Goal: Task Accomplishment & Management: Complete application form

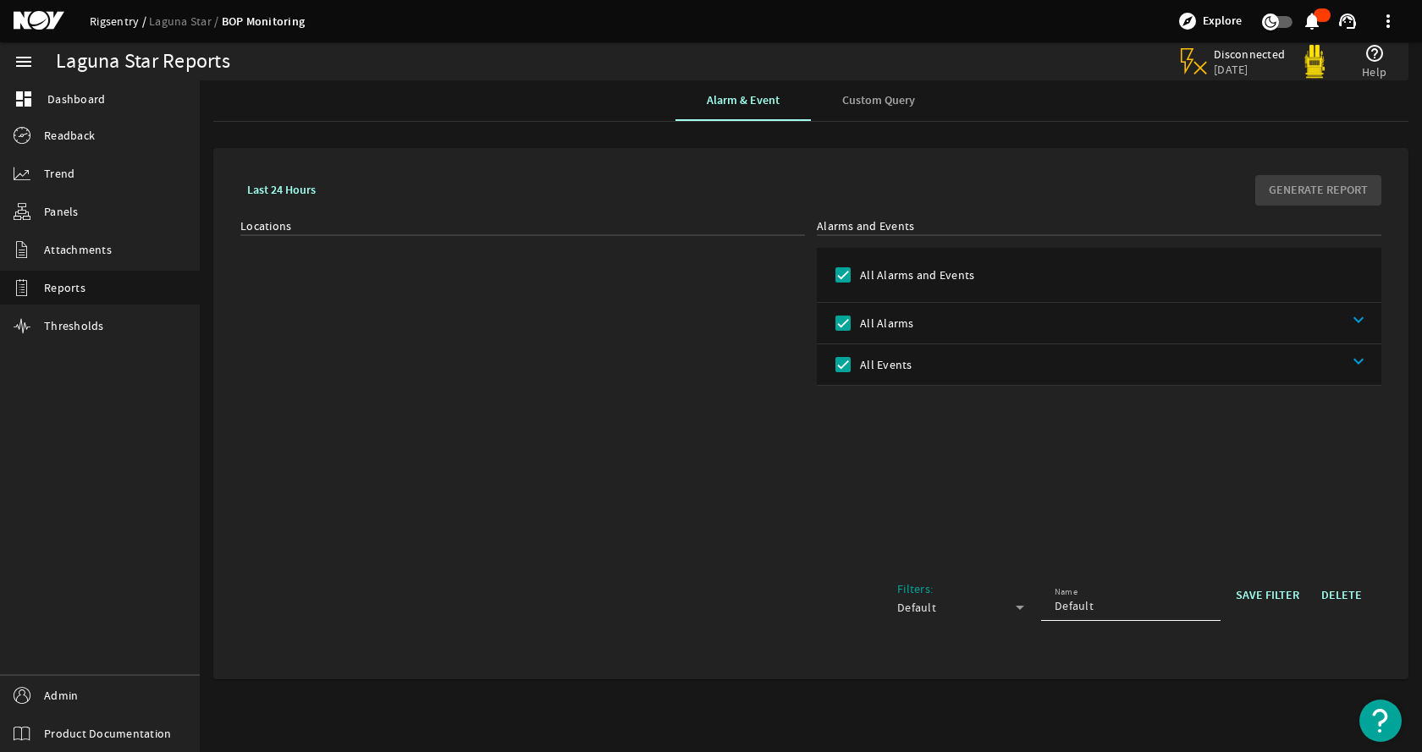
click at [106, 14] on link "Rigsentry" at bounding box center [119, 21] width 59 height 15
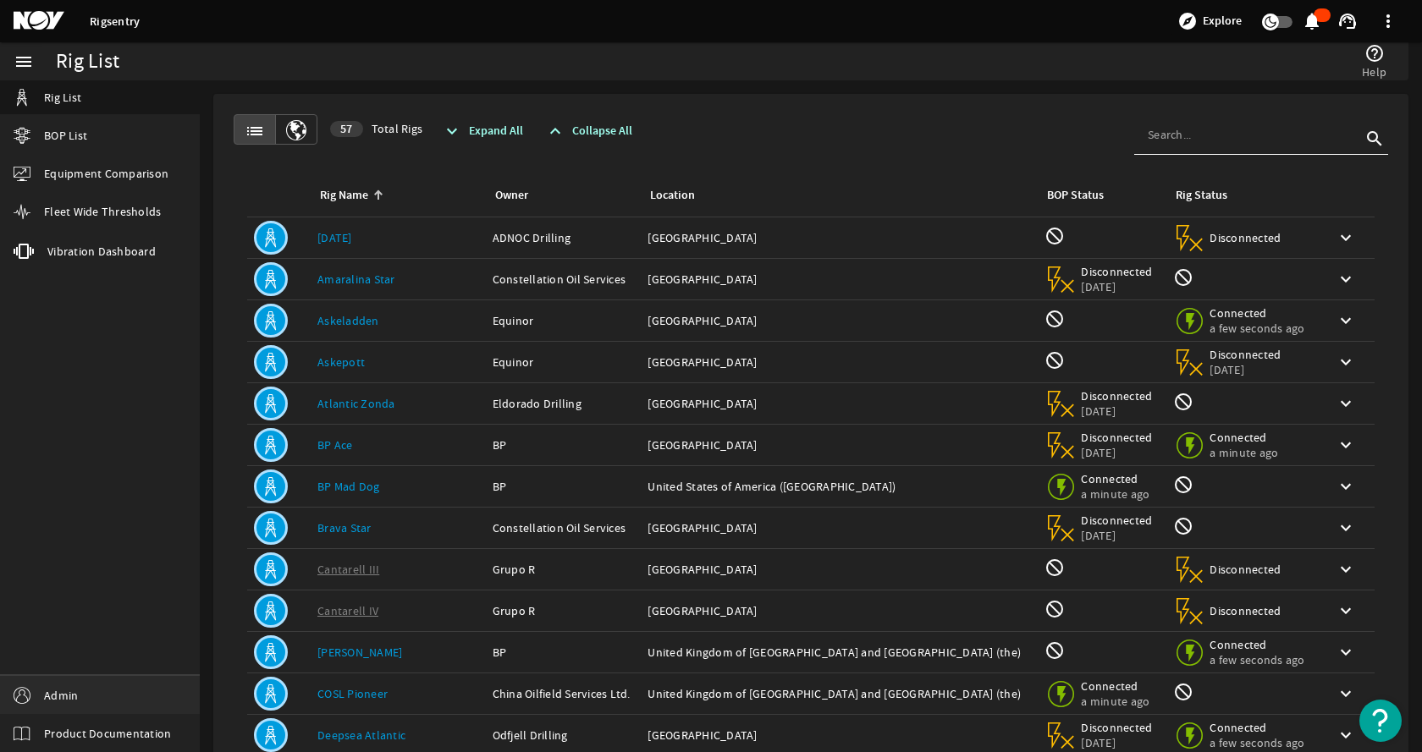
click at [72, 695] on span "Admin" at bounding box center [61, 695] width 34 height 17
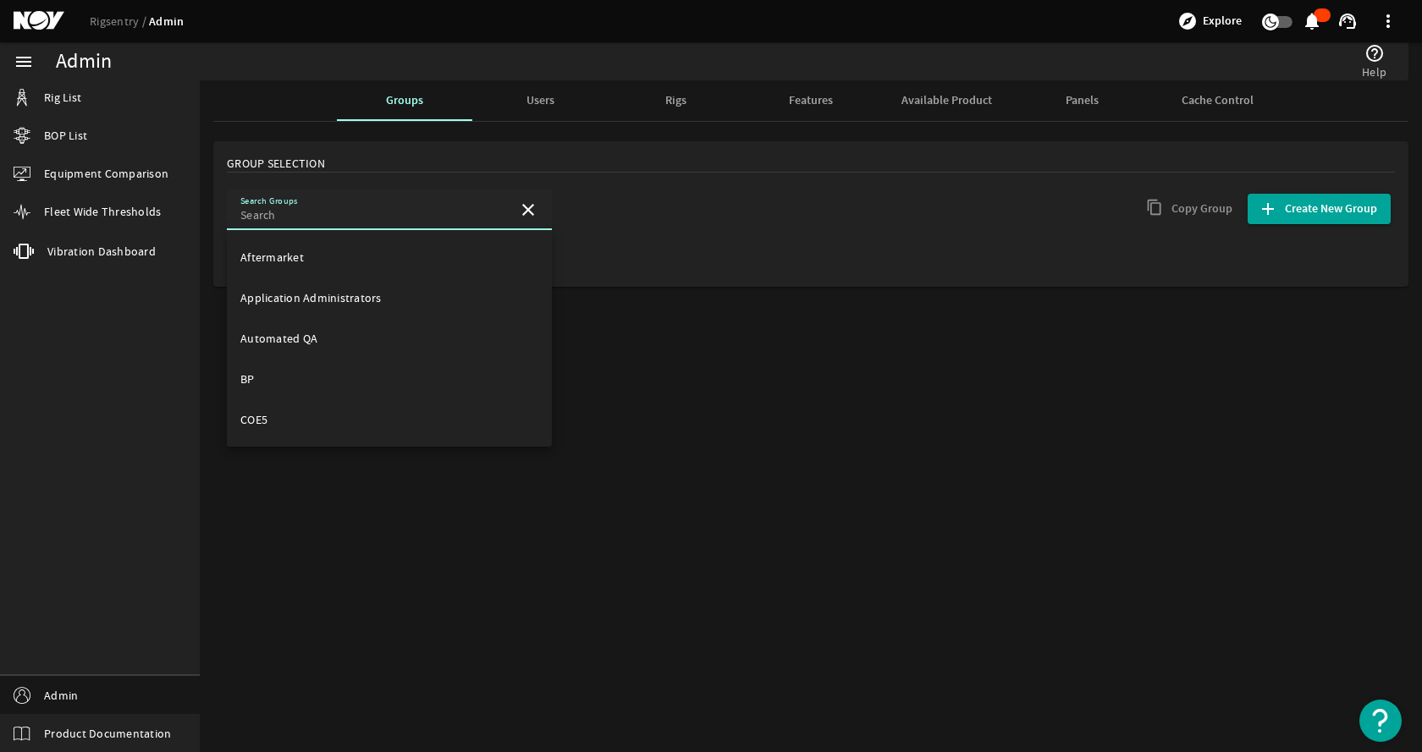
click at [372, 216] on input "Search Groups" at bounding box center [372, 214] width 264 height 17
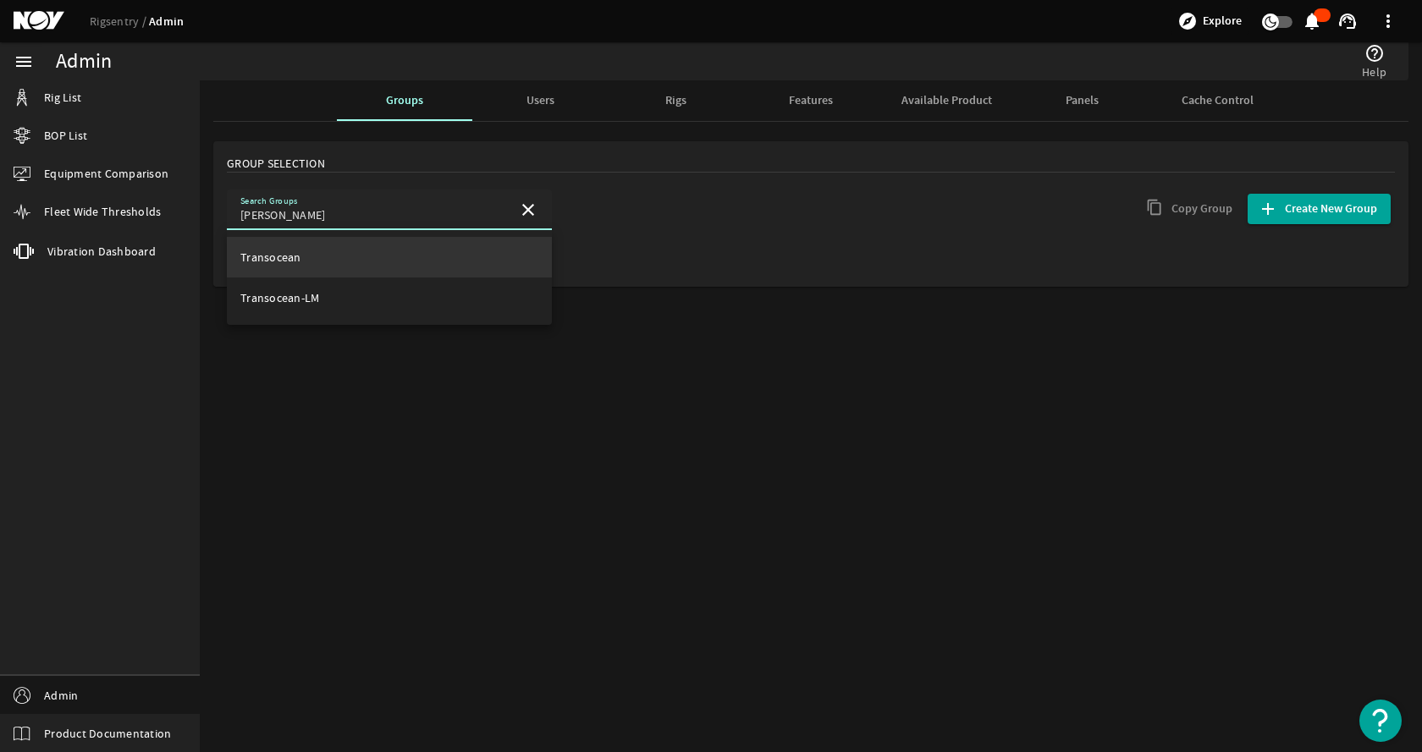
click at [371, 254] on mat-option "Transocean" at bounding box center [389, 257] width 325 height 41
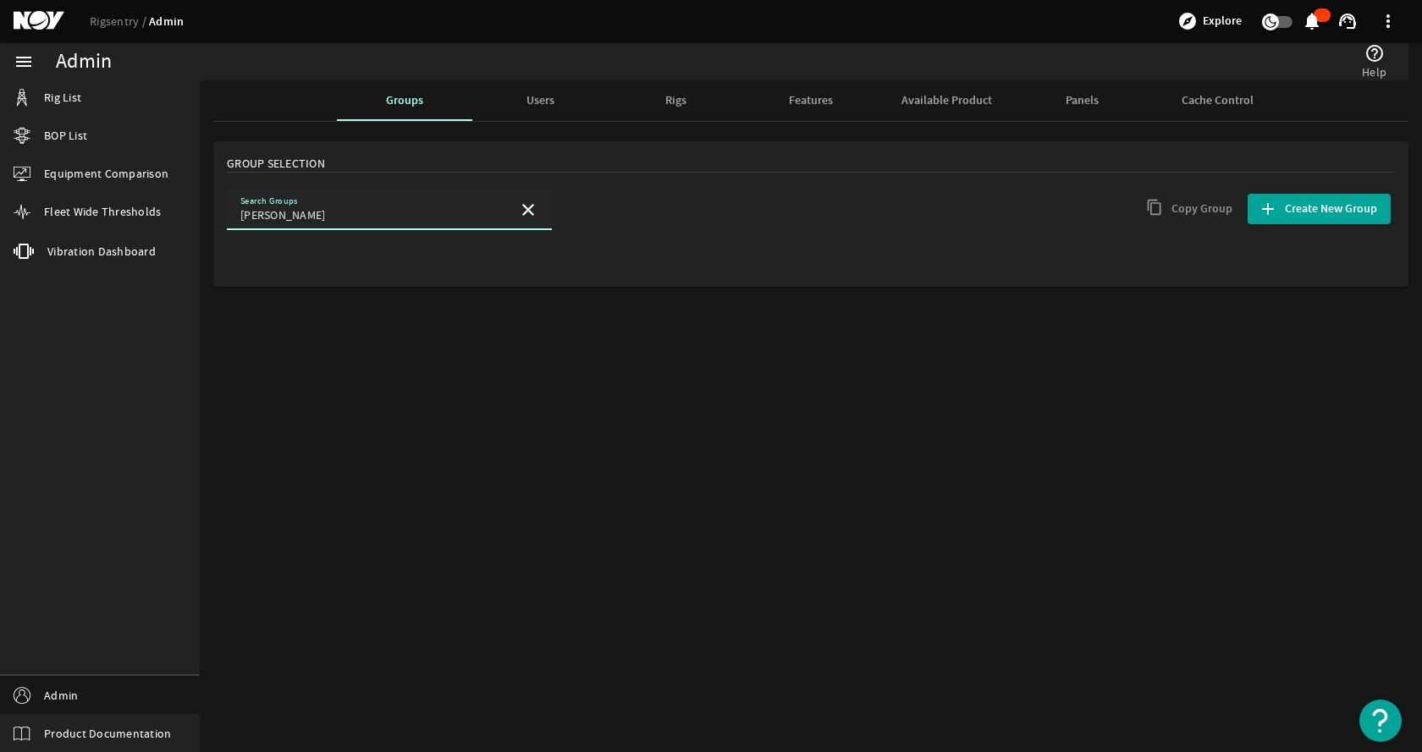
type input "Transocean"
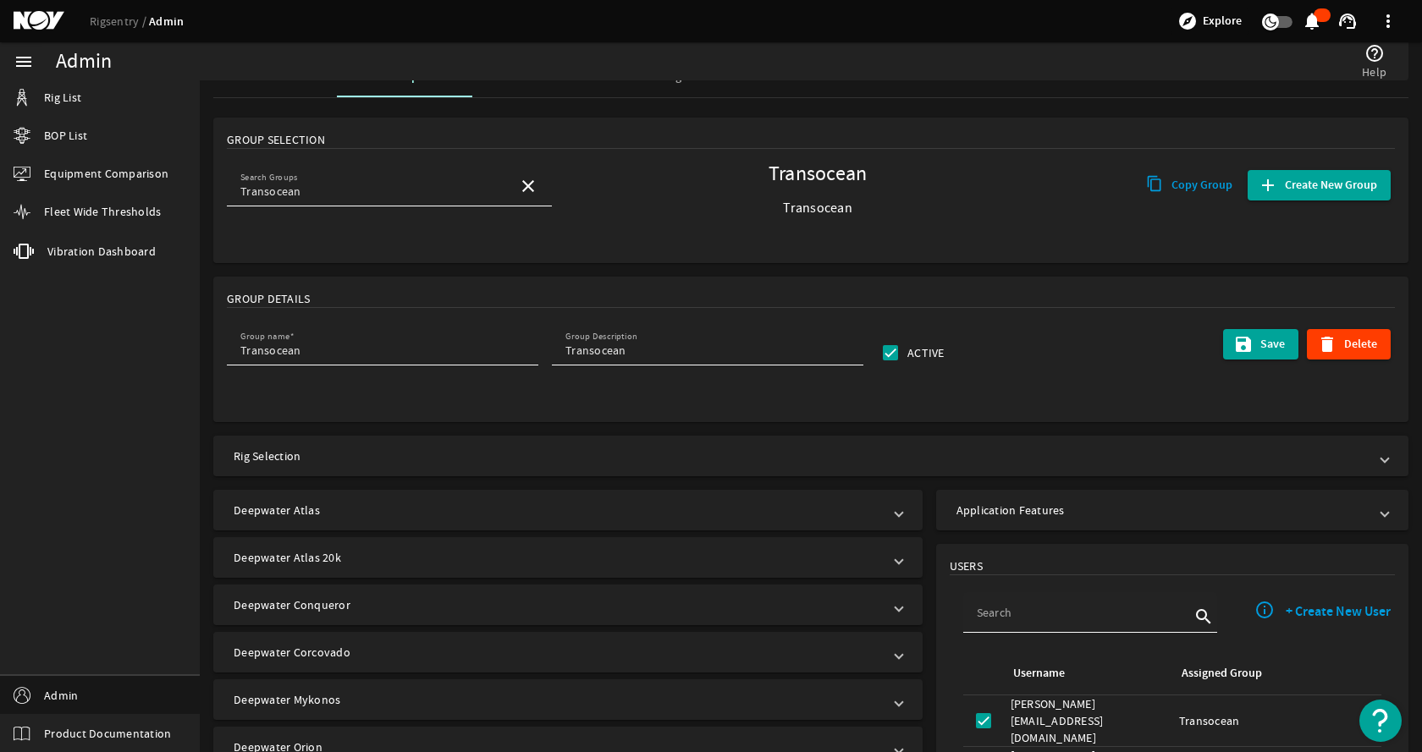
scroll to position [254, 0]
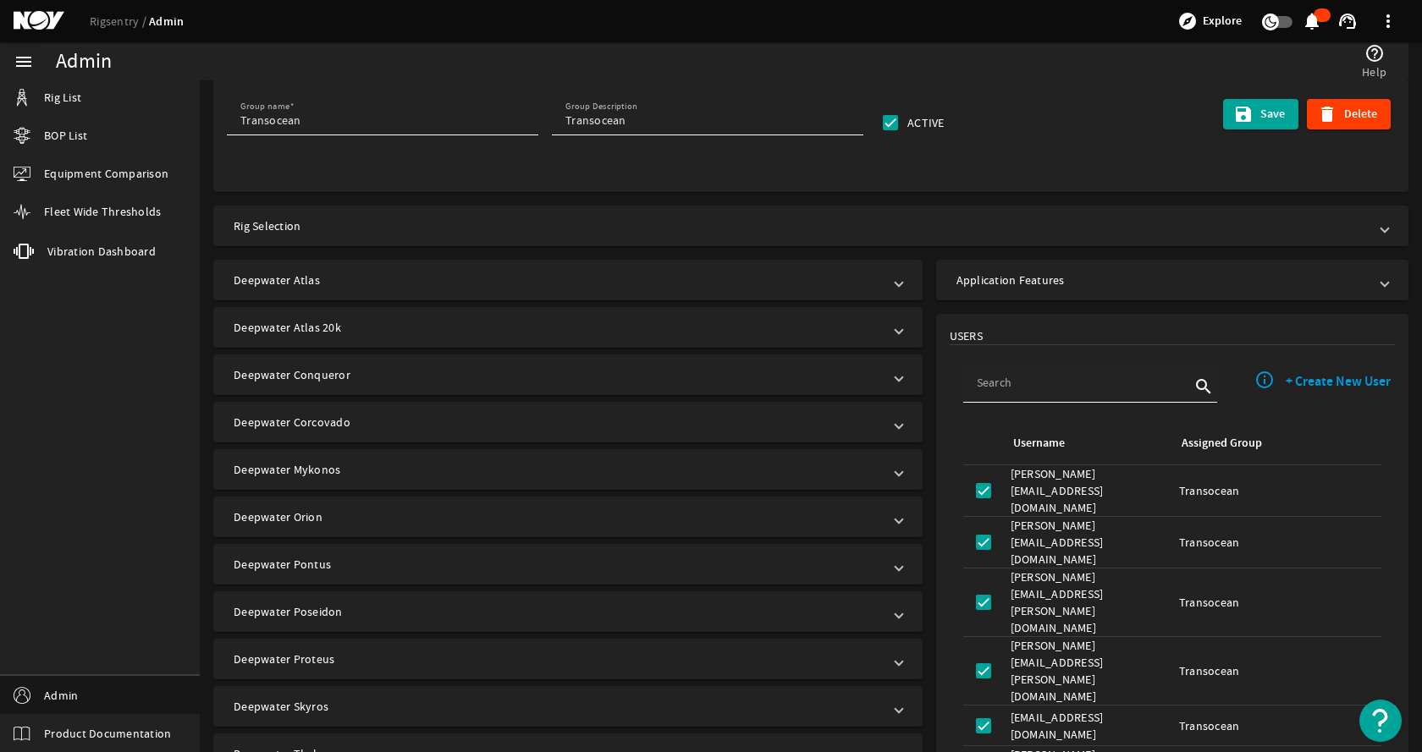
click at [1003, 388] on input at bounding box center [1082, 382] width 213 height 17
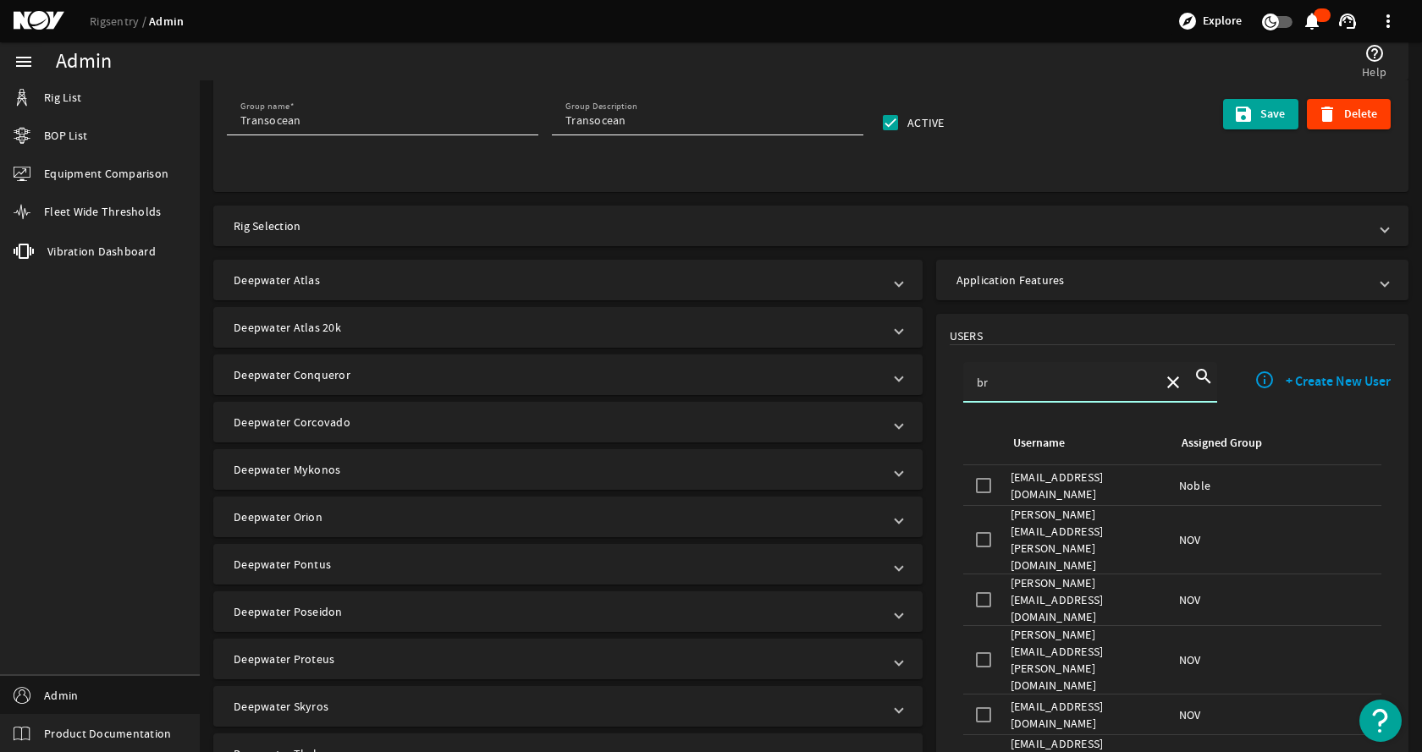
type input "b"
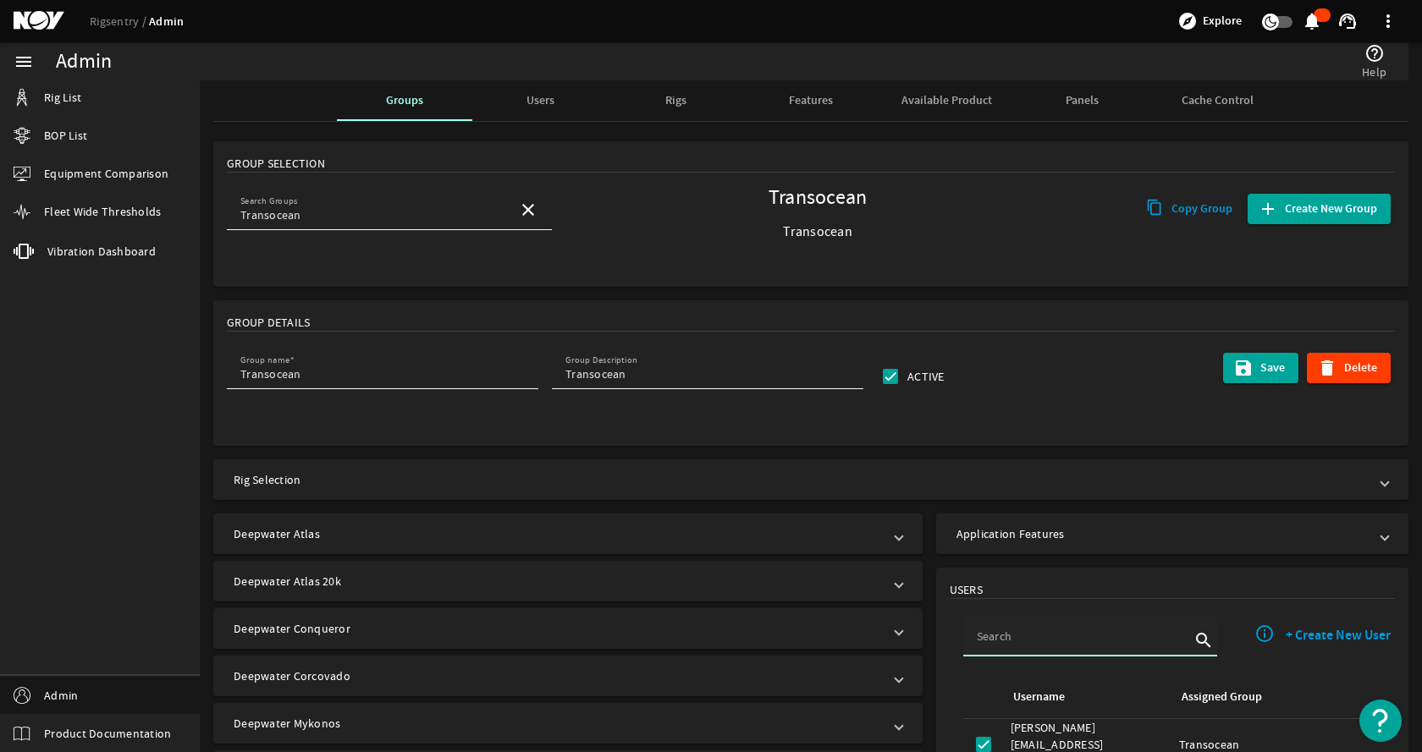
click at [533, 101] on span "Users" at bounding box center [540, 101] width 28 height 12
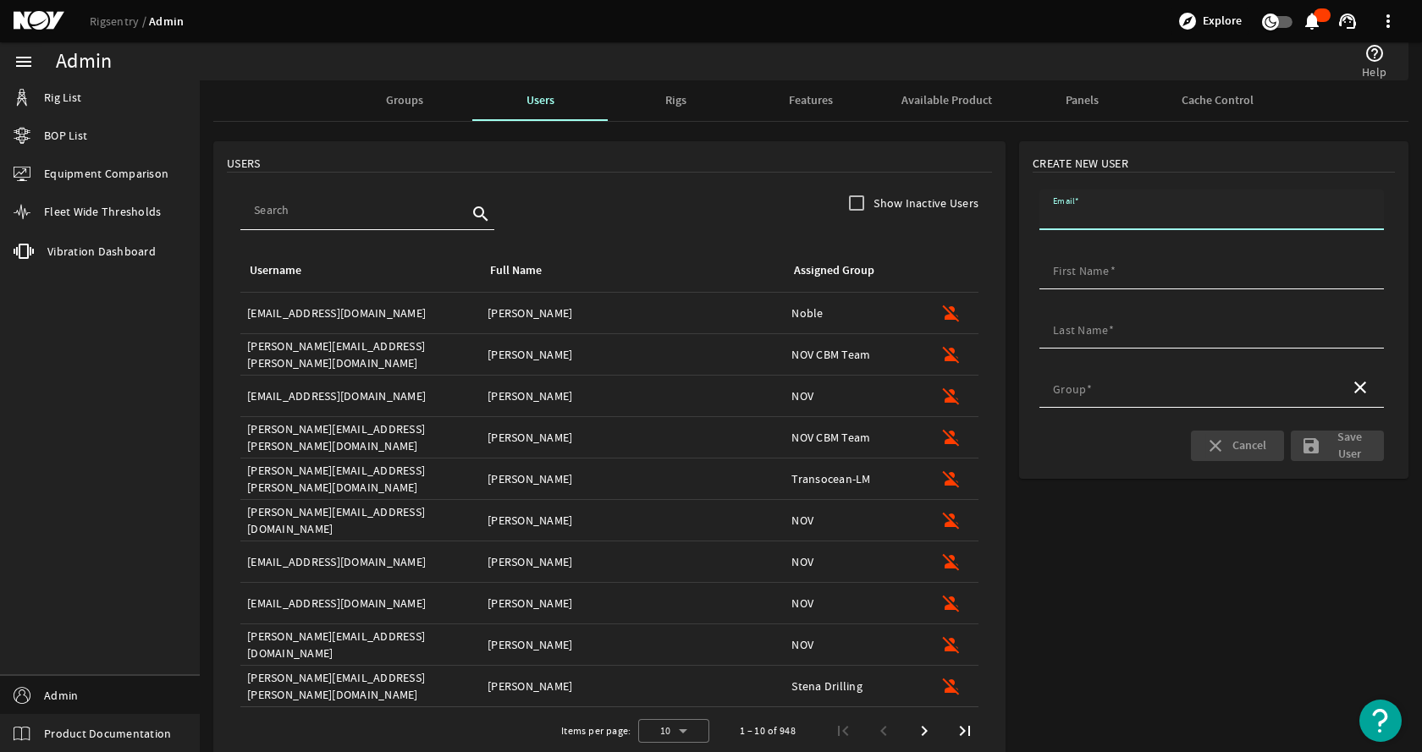
click at [1134, 217] on input "Email" at bounding box center [1211, 214] width 317 height 17
paste input "[PERSON_NAME][EMAIL_ADDRESS][PERSON_NAME][DOMAIN_NAME]"
type input "[PERSON_NAME][EMAIL_ADDRESS][PERSON_NAME][DOMAIN_NAME]"
click at [1071, 274] on mat-label "First Name" at bounding box center [1081, 270] width 57 height 15
click at [1071, 274] on input "First Name" at bounding box center [1211, 274] width 317 height 17
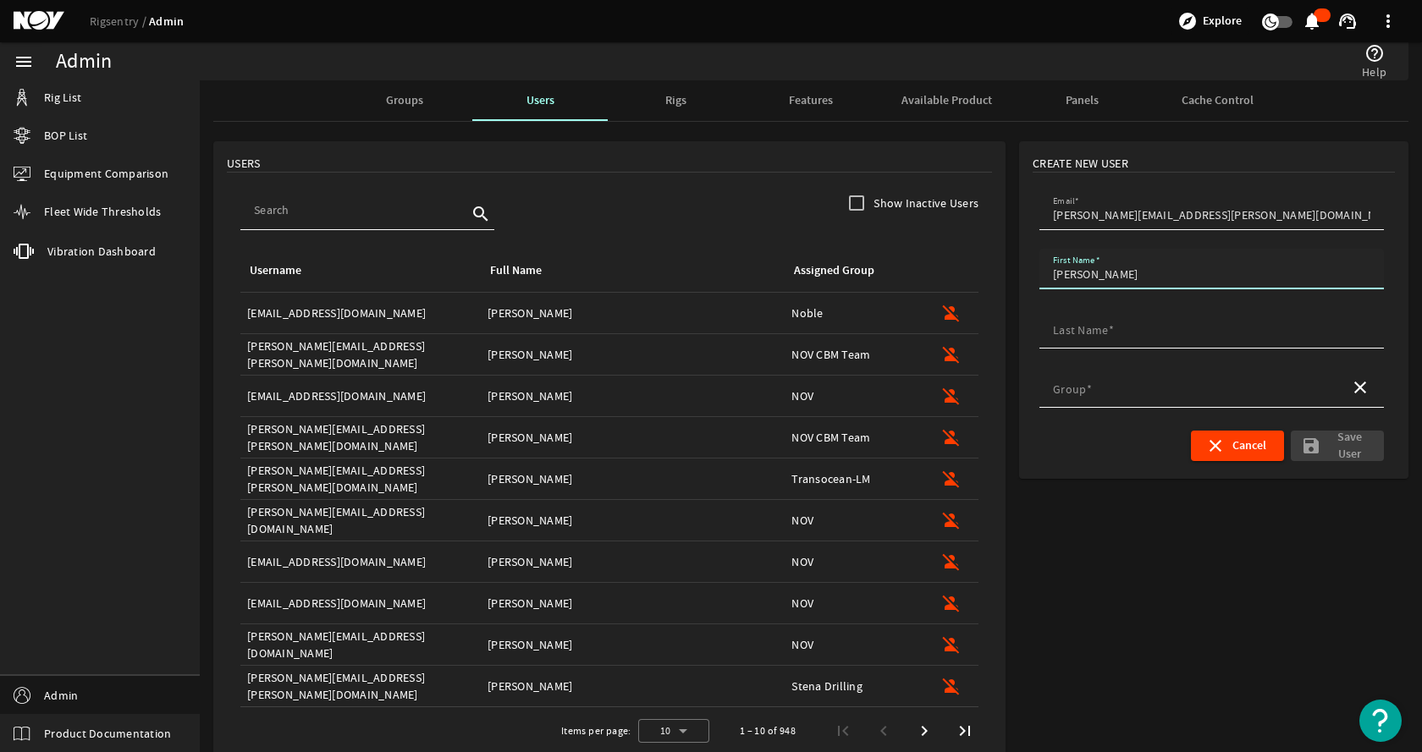
type input "[PERSON_NAME]"
click at [1075, 391] on mat-label "Group" at bounding box center [1069, 389] width 33 height 15
click at [1075, 391] on input "Group" at bounding box center [1194, 392] width 283 height 17
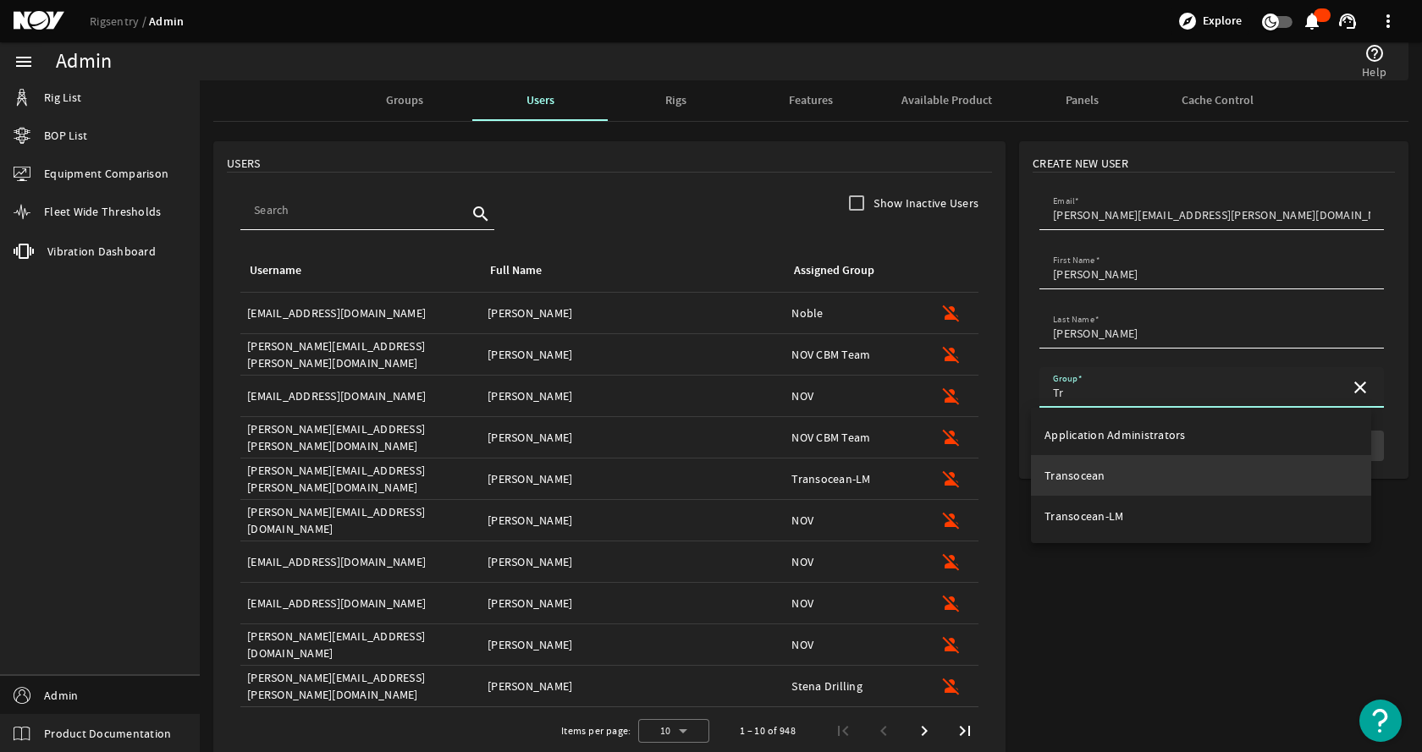
click at [1107, 473] on mat-option "Transocean" at bounding box center [1201, 475] width 340 height 41
type input "Transocean"
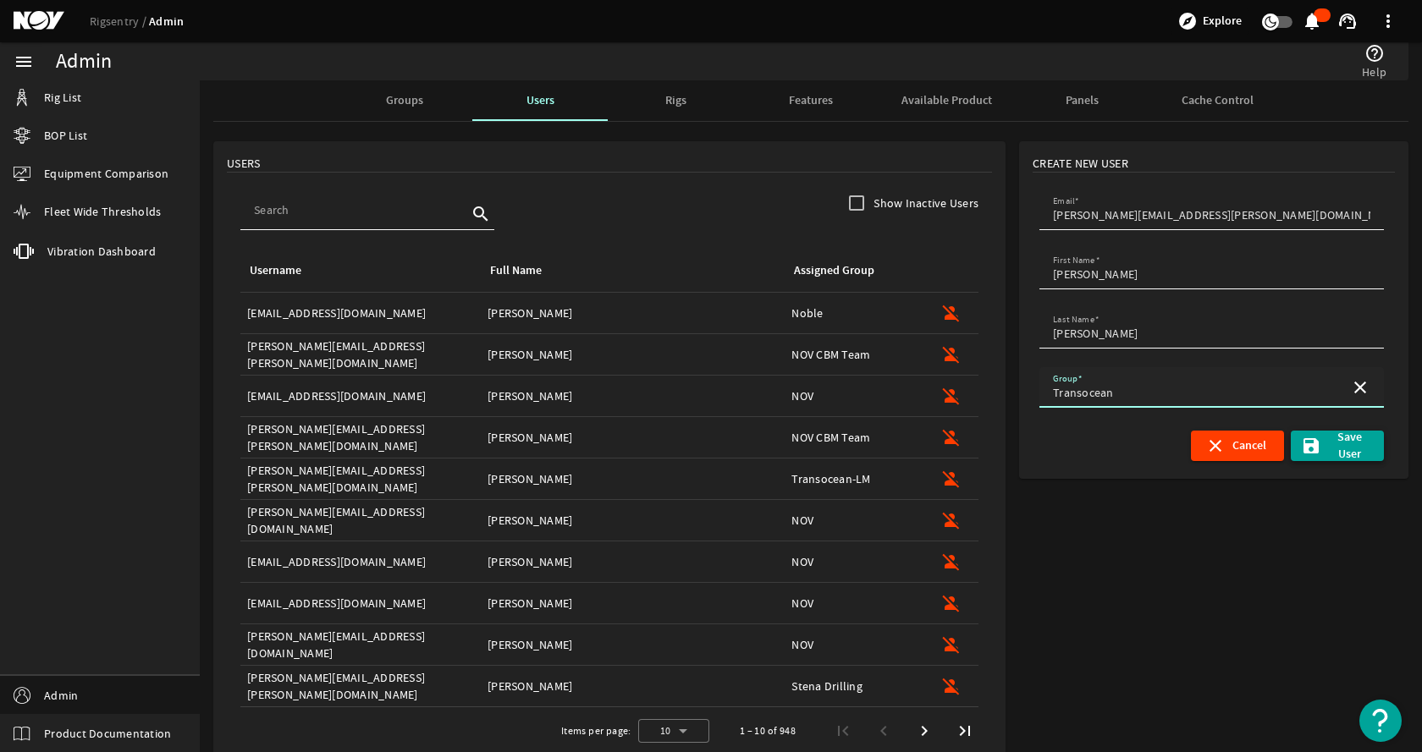
click at [1328, 448] on span "Save User" at bounding box center [1349, 446] width 42 height 34
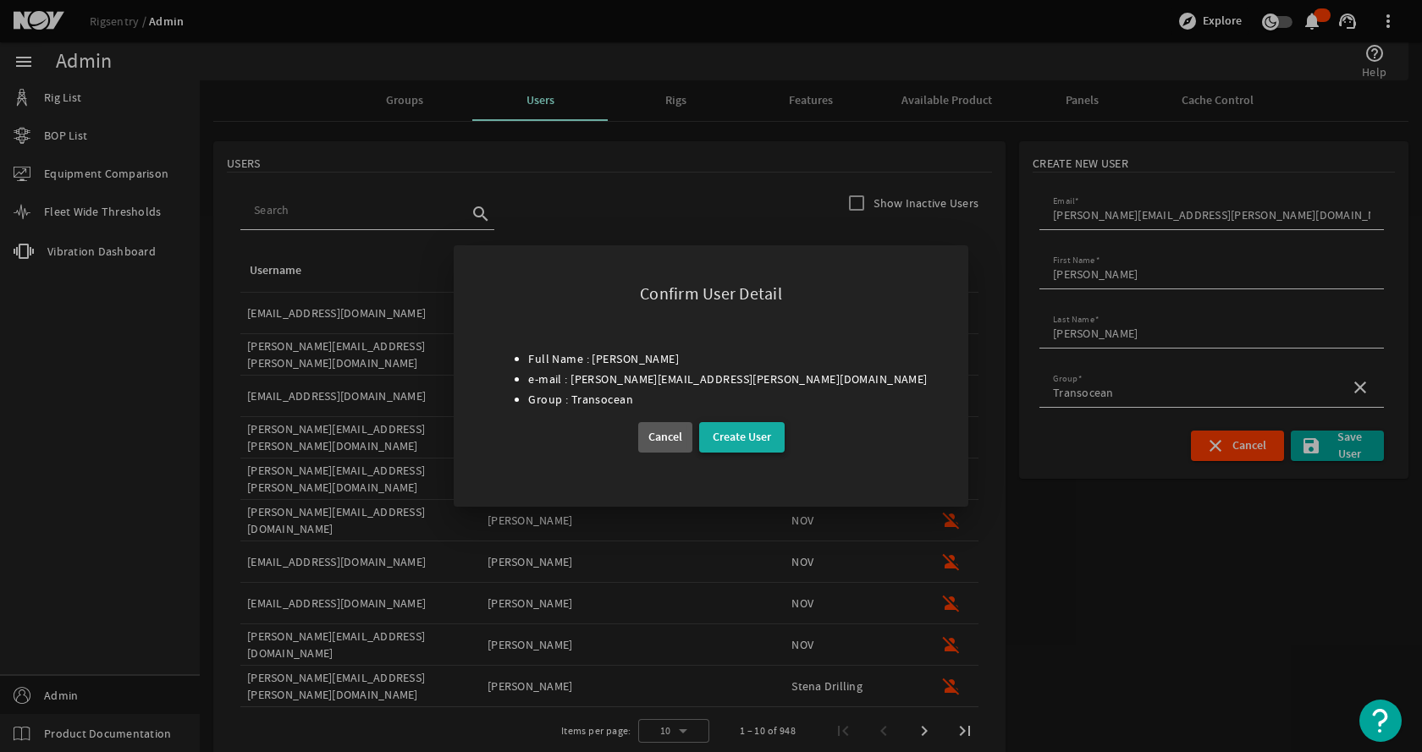
click at [776, 432] on span at bounding box center [741, 437] width 85 height 41
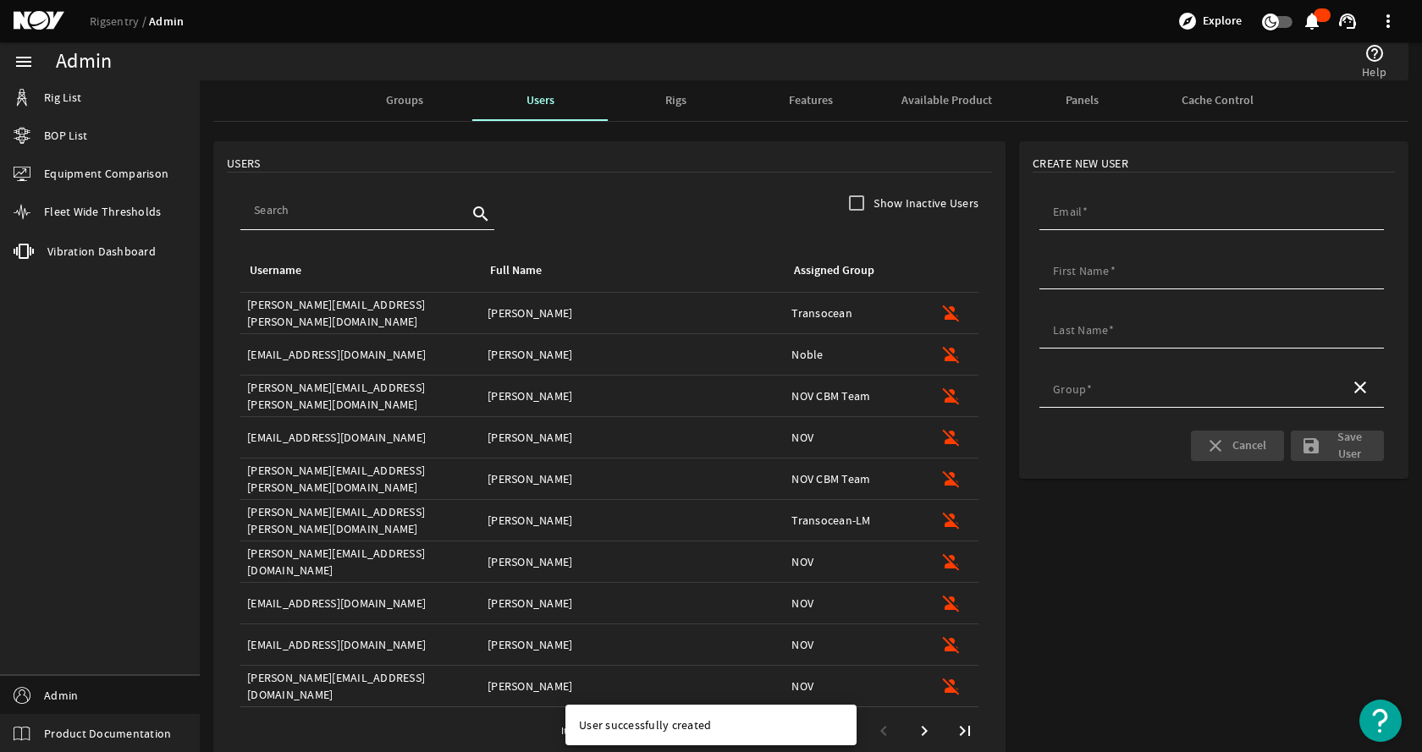
click at [1116, 536] on form "Create New User Email First Name Last Name Group close close Cancel save Save U…" at bounding box center [1213, 455] width 403 height 641
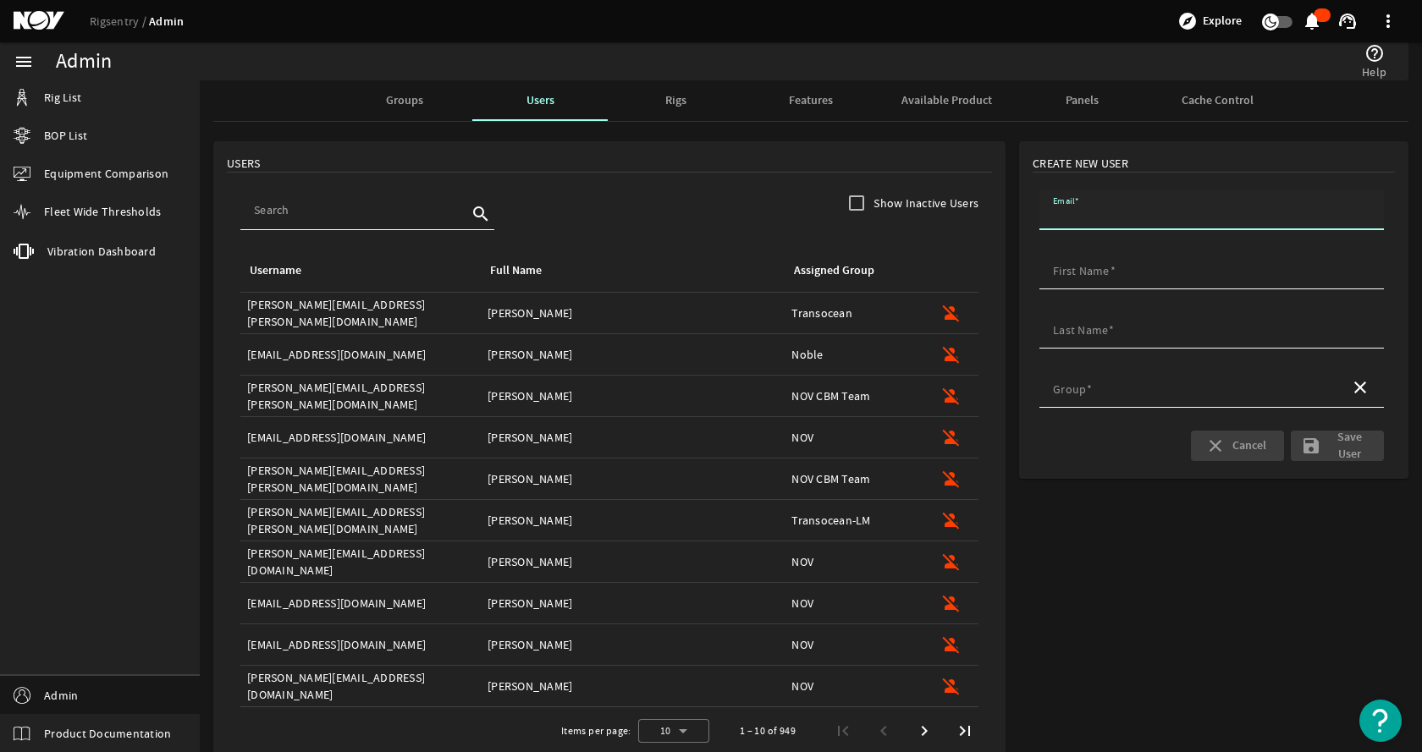
click at [1080, 212] on input "Email" at bounding box center [1211, 214] width 317 height 17
paste input "[PERSON_NAME][EMAIL_ADDRESS][DOMAIN_NAME]"
type input "[PERSON_NAME][EMAIL_ADDRESS][DOMAIN_NAME]"
click at [1040, 214] on div "Email [PERSON_NAME][EMAIL_ADDRESS][DOMAIN_NAME]" at bounding box center [1211, 210] width 344 height 41
click at [1043, 212] on div "Email [PERSON_NAME][EMAIL_ADDRESS][DOMAIN_NAME]" at bounding box center [1211, 210] width 344 height 41
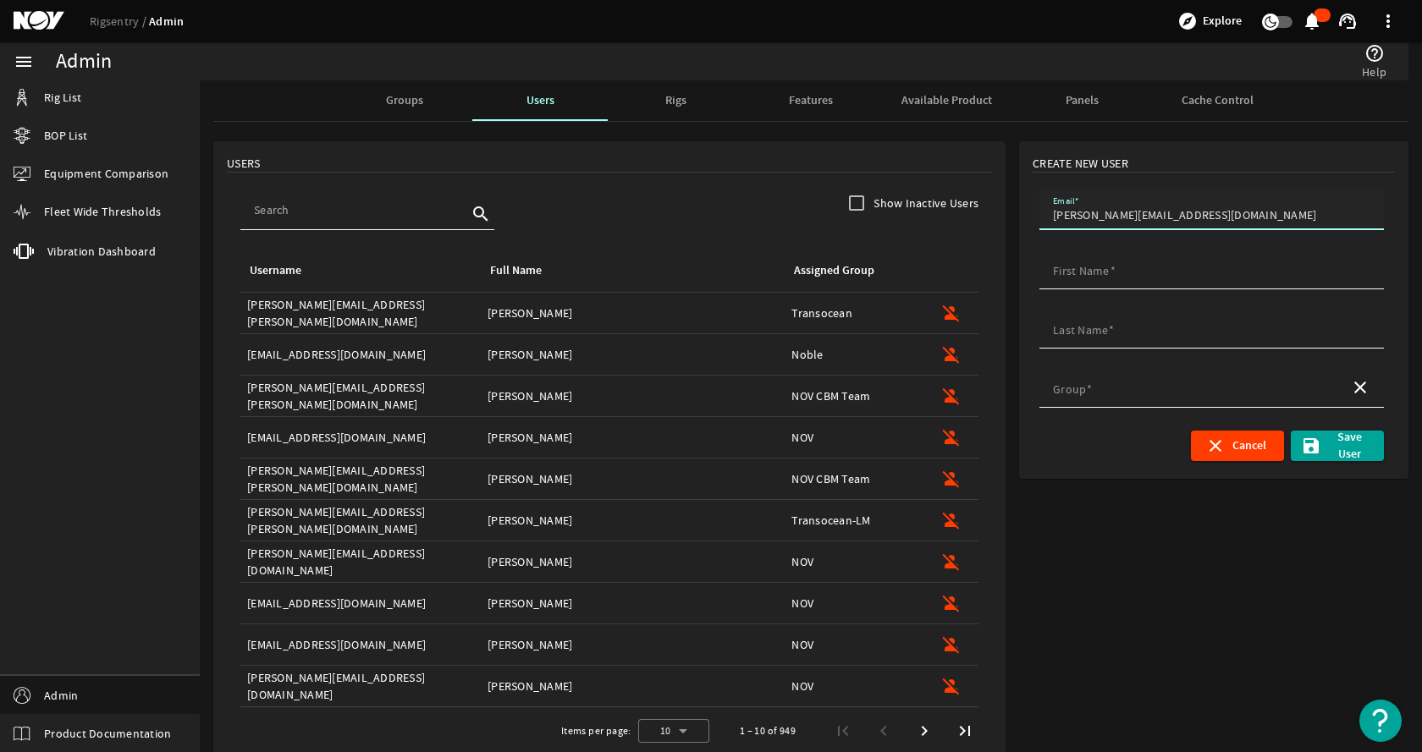
click at [1053, 212] on input "[PERSON_NAME][EMAIL_ADDRESS][DOMAIN_NAME]" at bounding box center [1211, 214] width 317 height 17
click at [1154, 265] on div "First Name" at bounding box center [1211, 269] width 317 height 41
type input "[PERSON_NAME]"
type input "White"
click at [1104, 397] on input "Group" at bounding box center [1194, 392] width 283 height 17
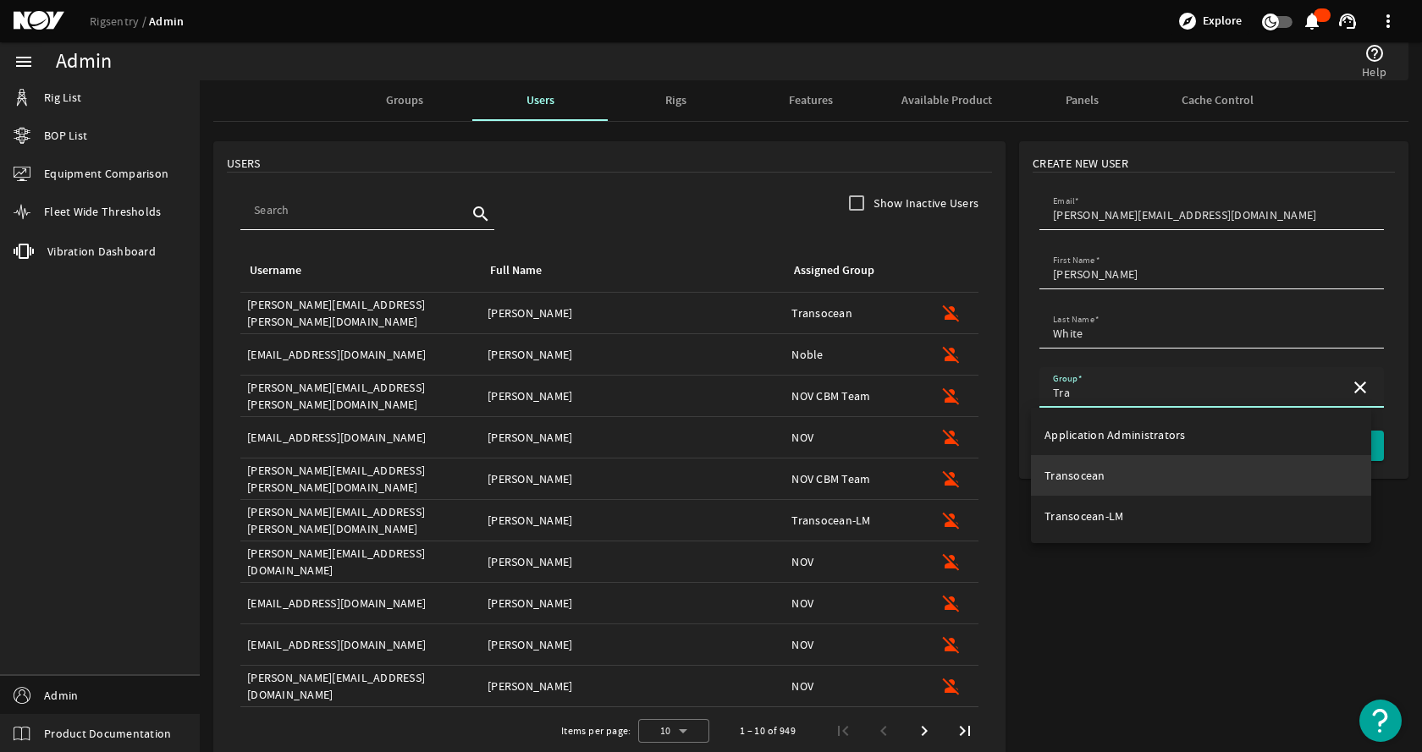
click at [1101, 476] on span "Transocean" at bounding box center [1074, 475] width 61 height 15
type input "Transocean"
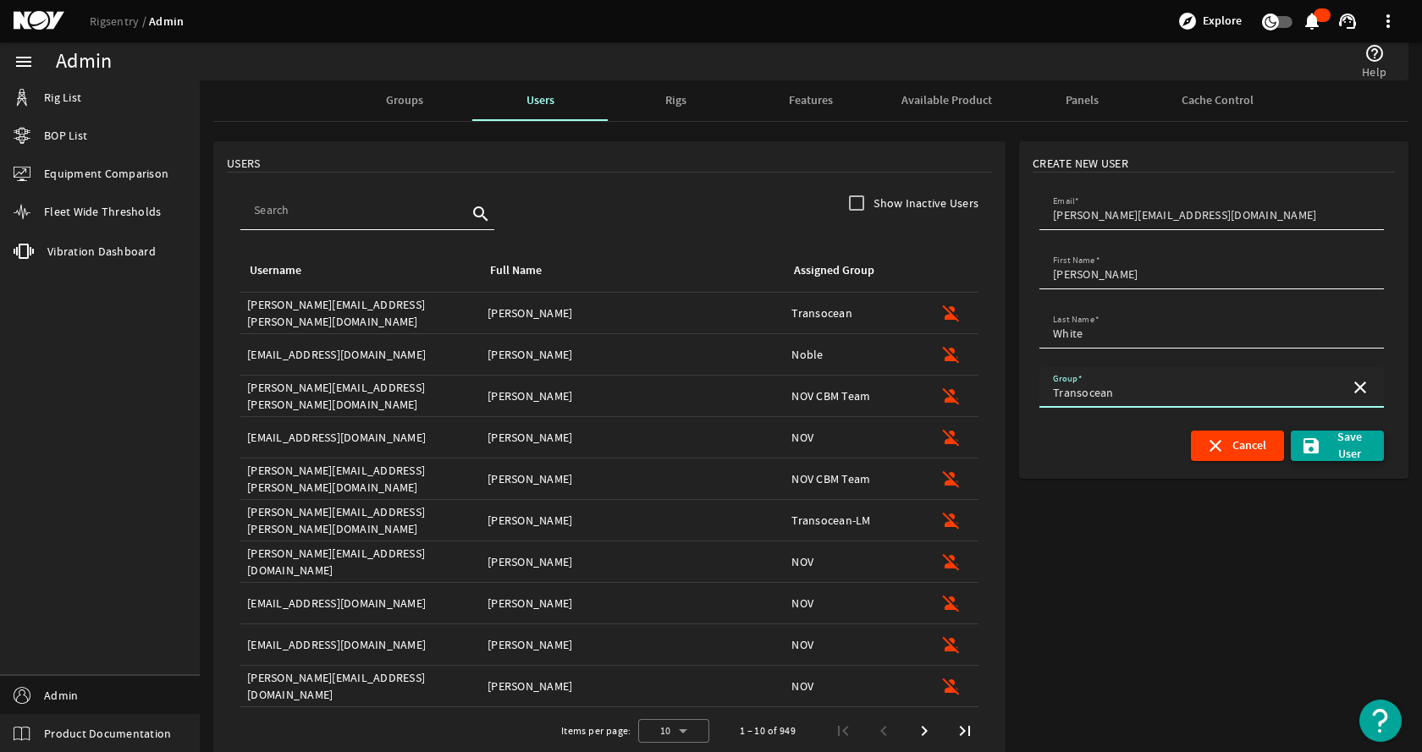
click at [1330, 445] on span "Save User" at bounding box center [1349, 446] width 42 height 34
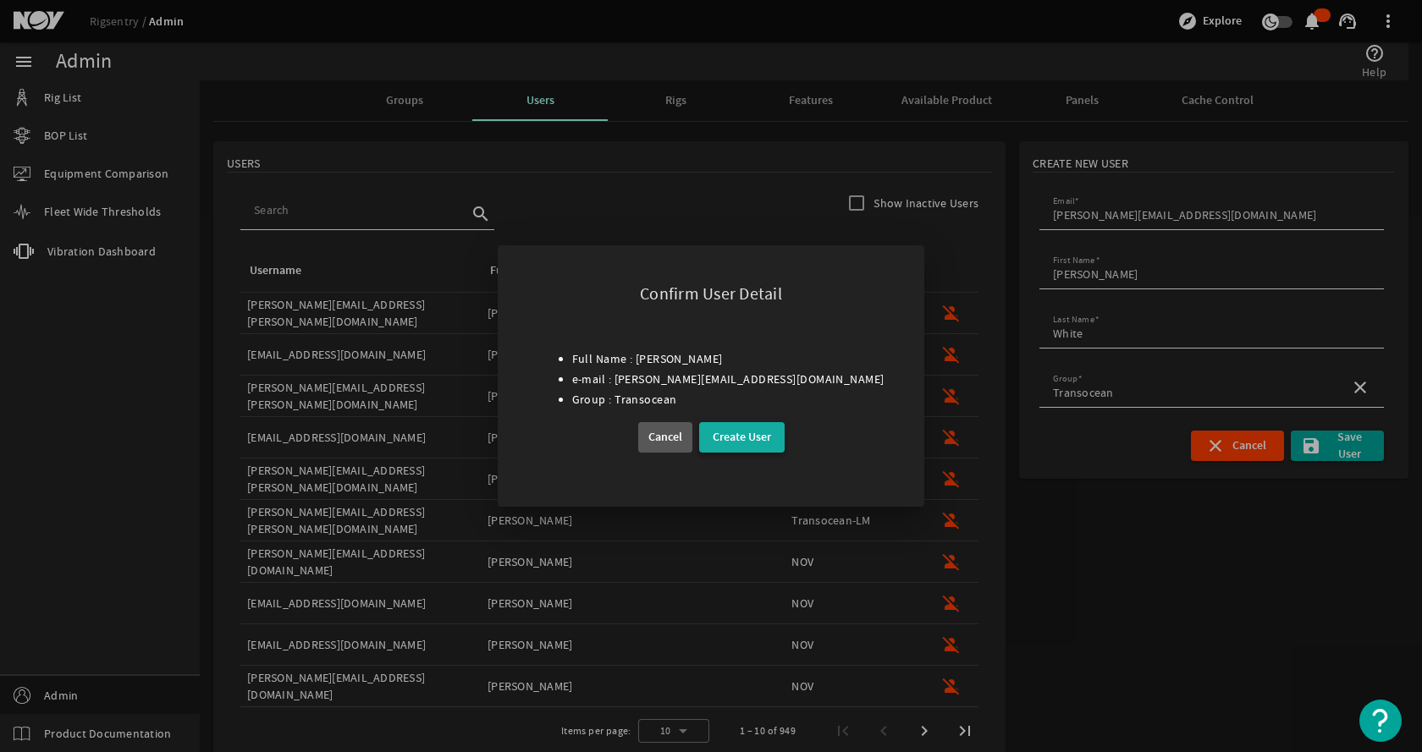
click at [752, 446] on span "Create User" at bounding box center [741, 437] width 58 height 20
